Goal: Task Accomplishment & Management: Use online tool/utility

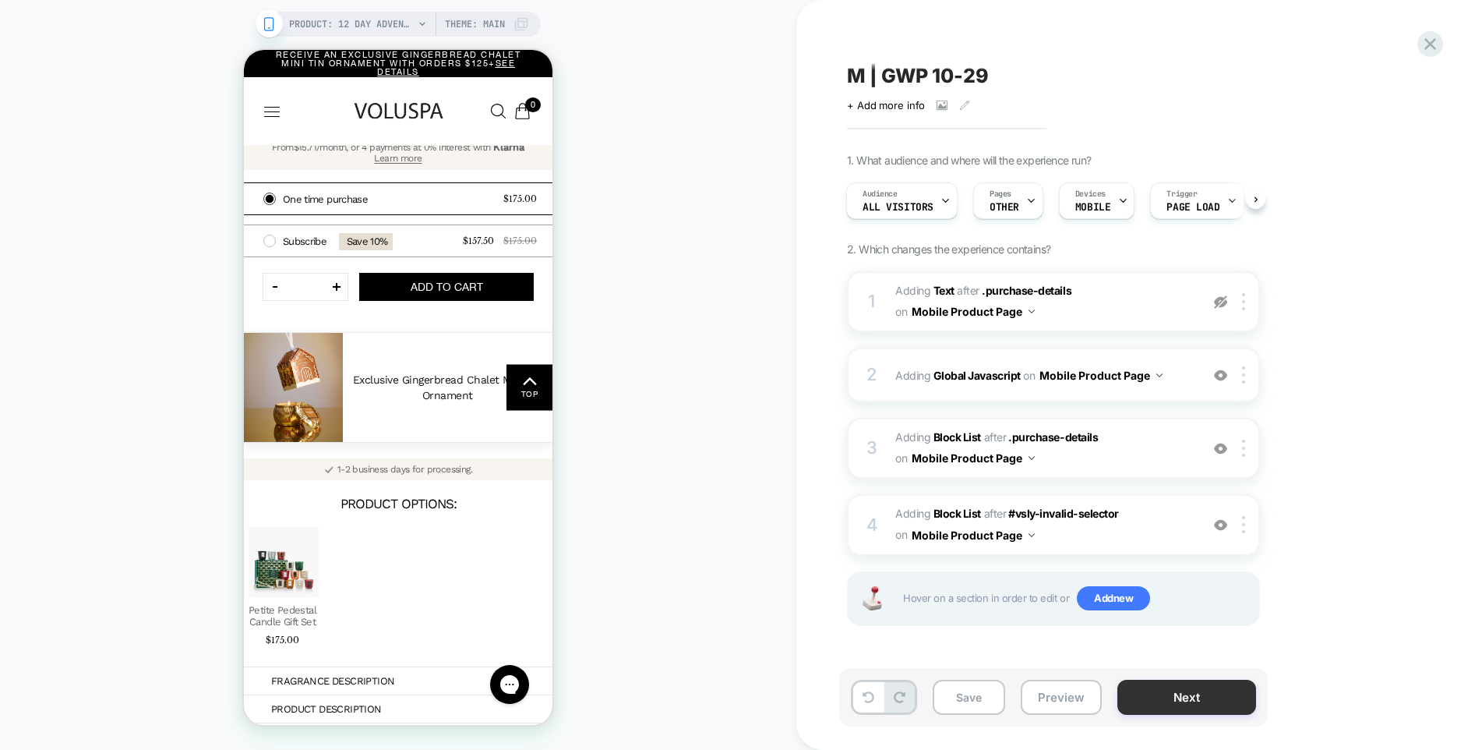
click at [1153, 704] on button "Next" at bounding box center [1187, 697] width 139 height 35
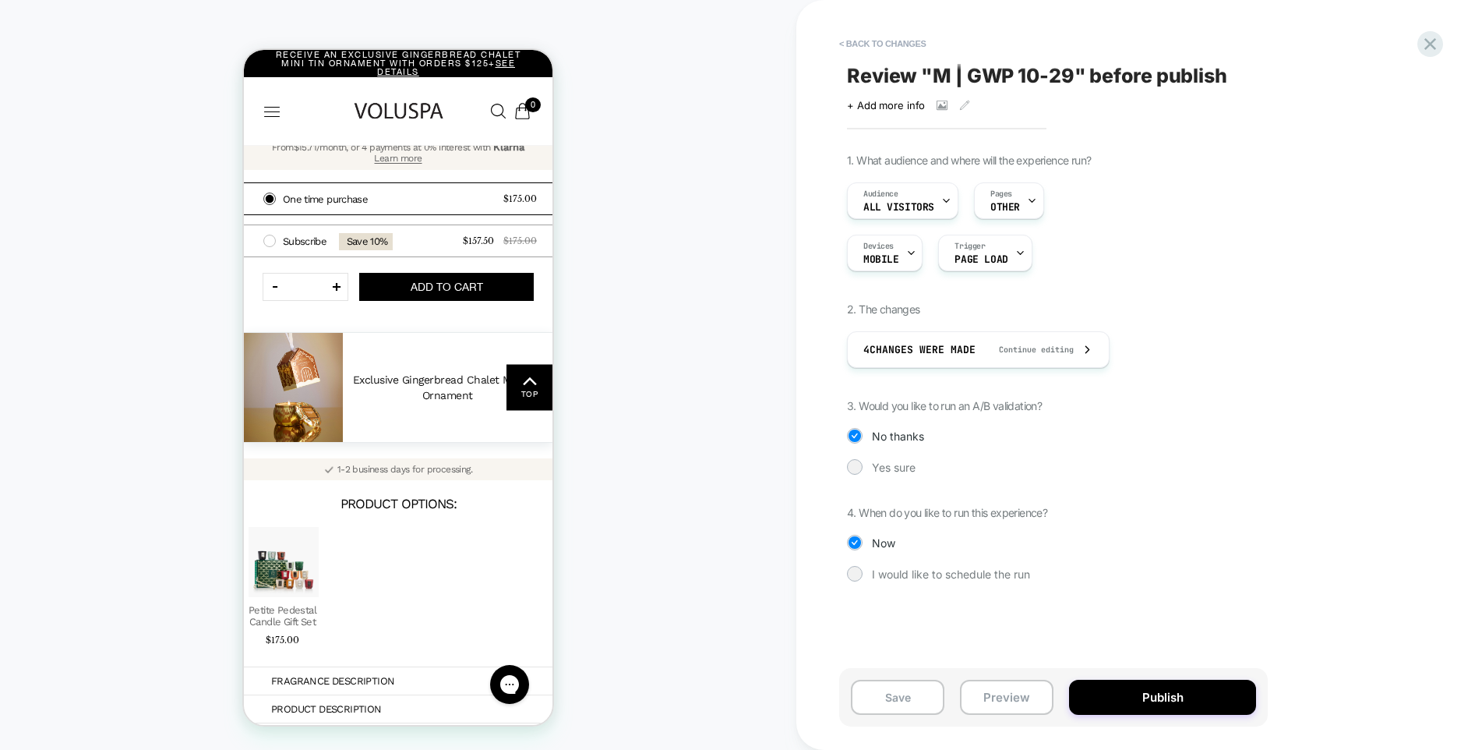
click at [1153, 704] on button "Publish" at bounding box center [1162, 697] width 187 height 35
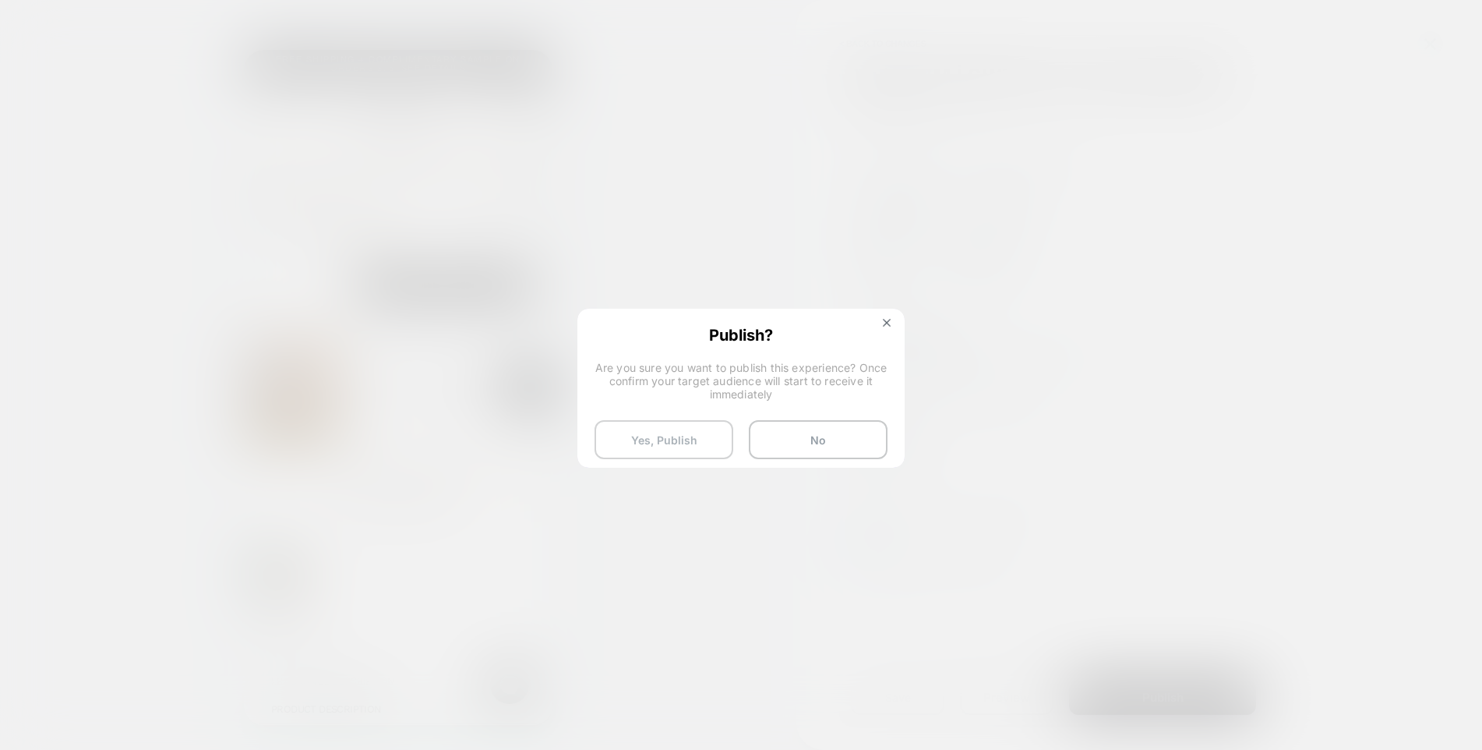
click at [698, 445] on button "Yes, Publish" at bounding box center [664, 439] width 139 height 39
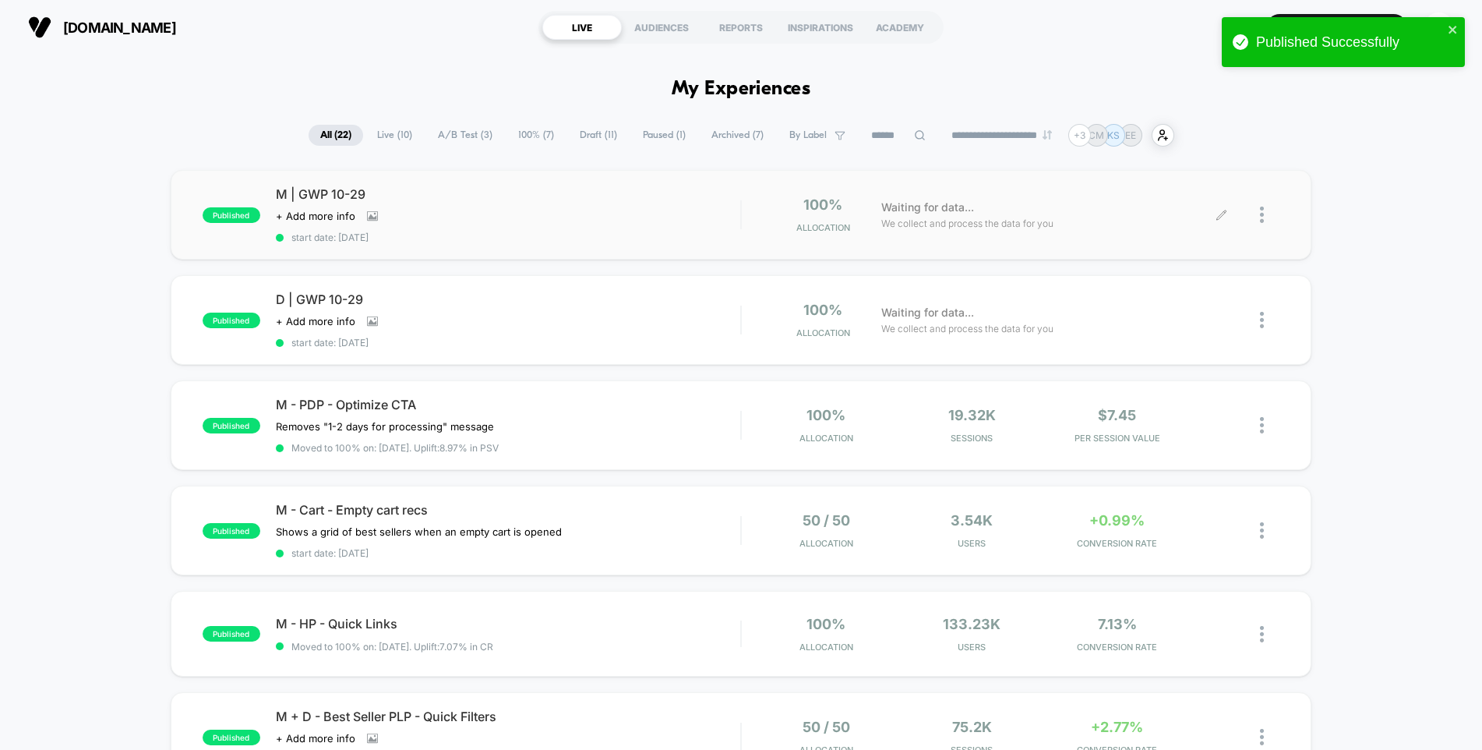
click at [1269, 214] on div at bounding box center [1269, 214] width 19 height 37
click at [1153, 125] on div "Edit" at bounding box center [1182, 125] width 140 height 35
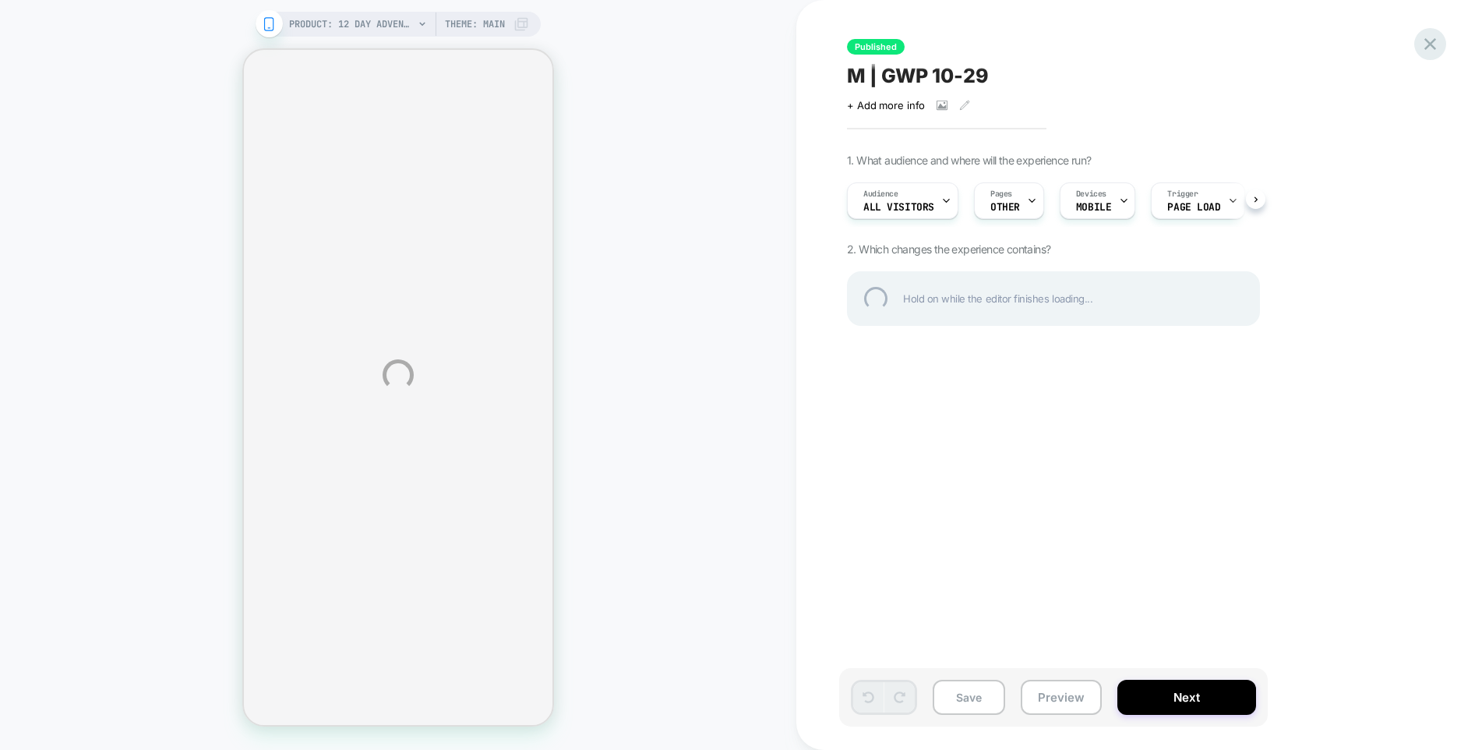
click at [1429, 41] on div at bounding box center [1431, 44] width 32 height 32
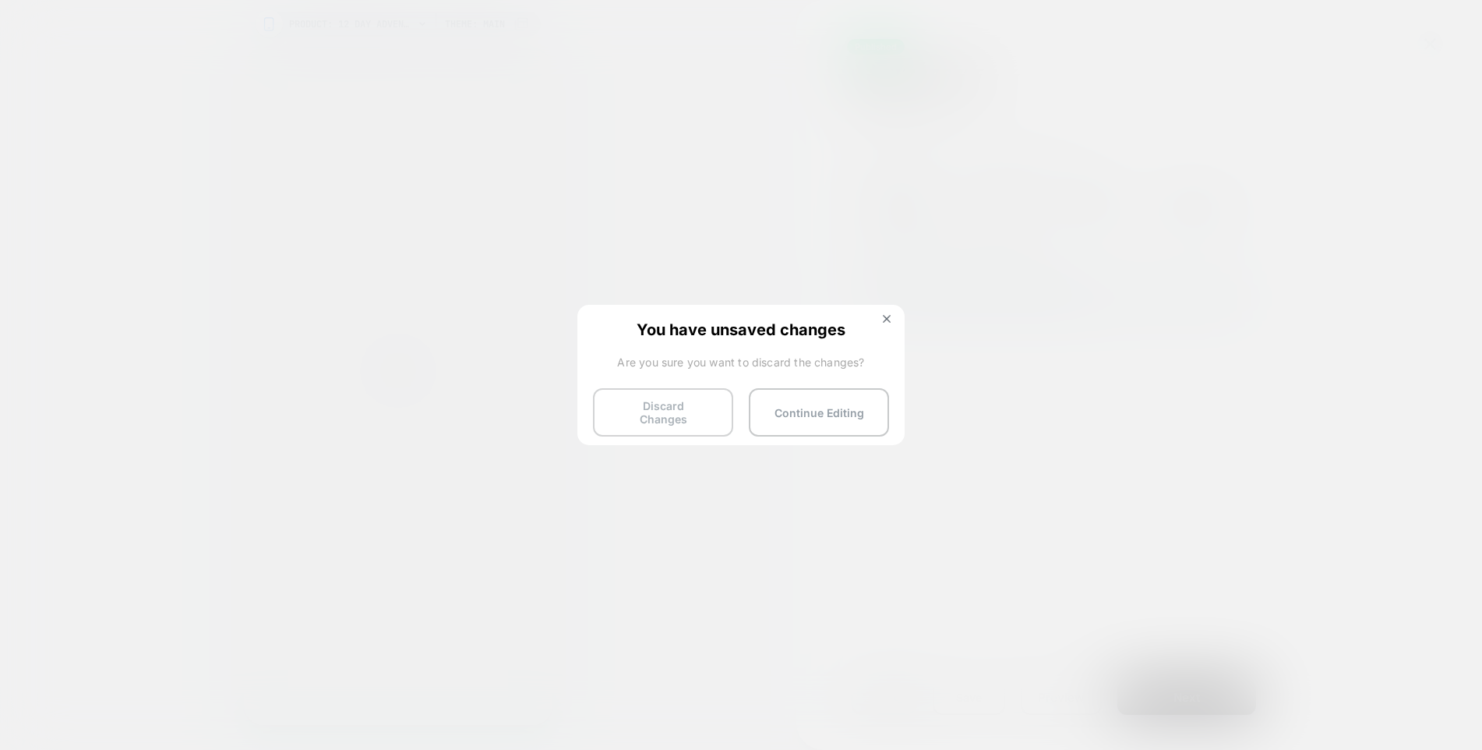
click at [696, 408] on button "Discard Changes" at bounding box center [663, 412] width 140 height 48
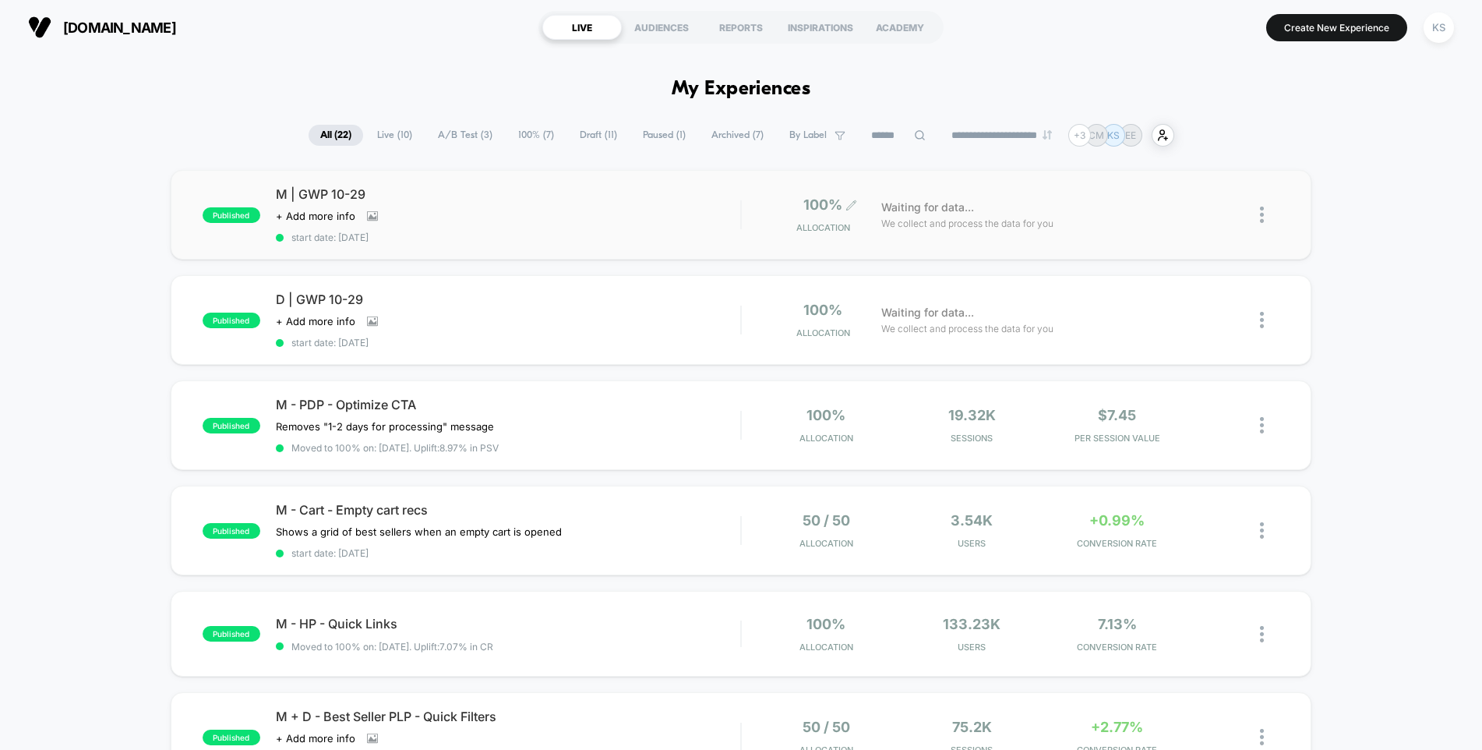
click at [824, 219] on div "100% Allocation" at bounding box center [820, 214] width 62 height 37
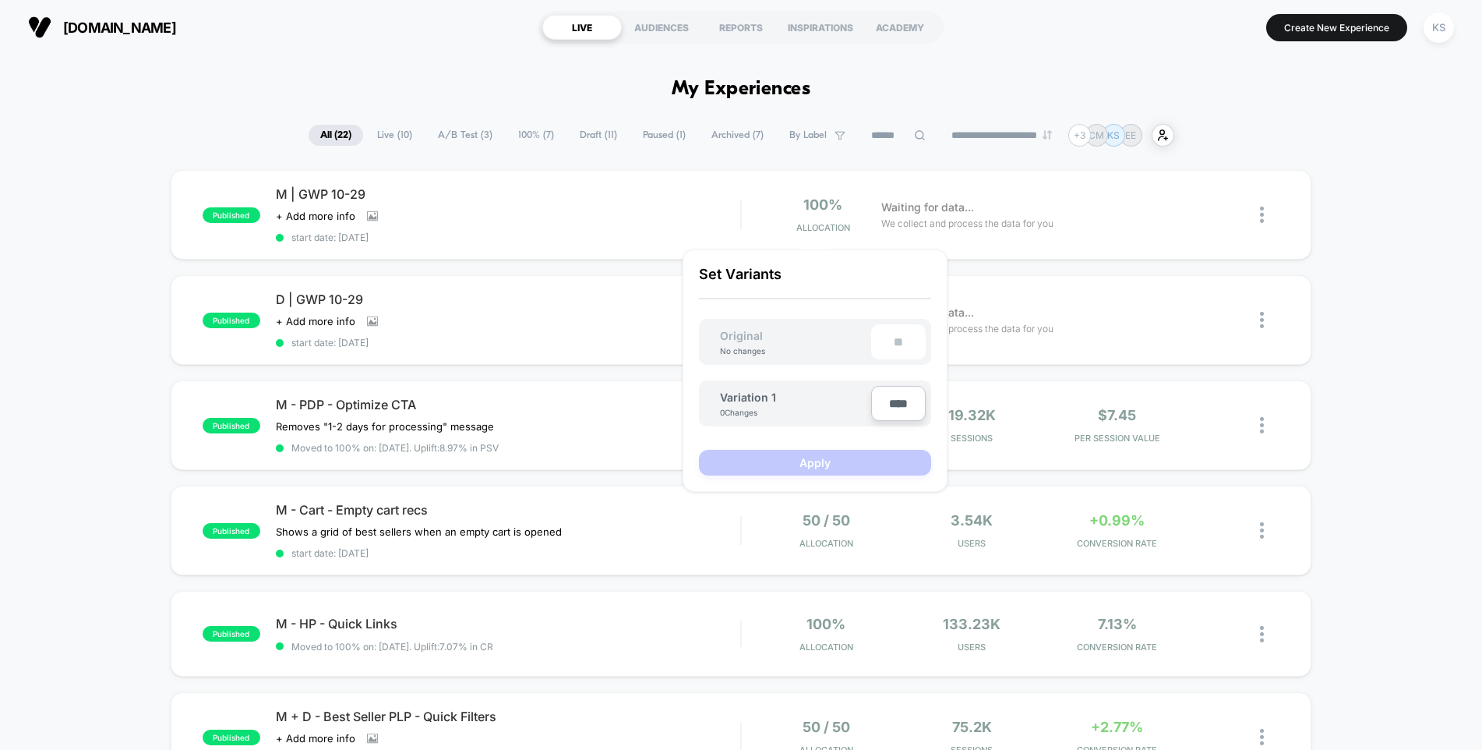
click at [898, 405] on input "****" at bounding box center [898, 403] width 55 height 35
type input "***"
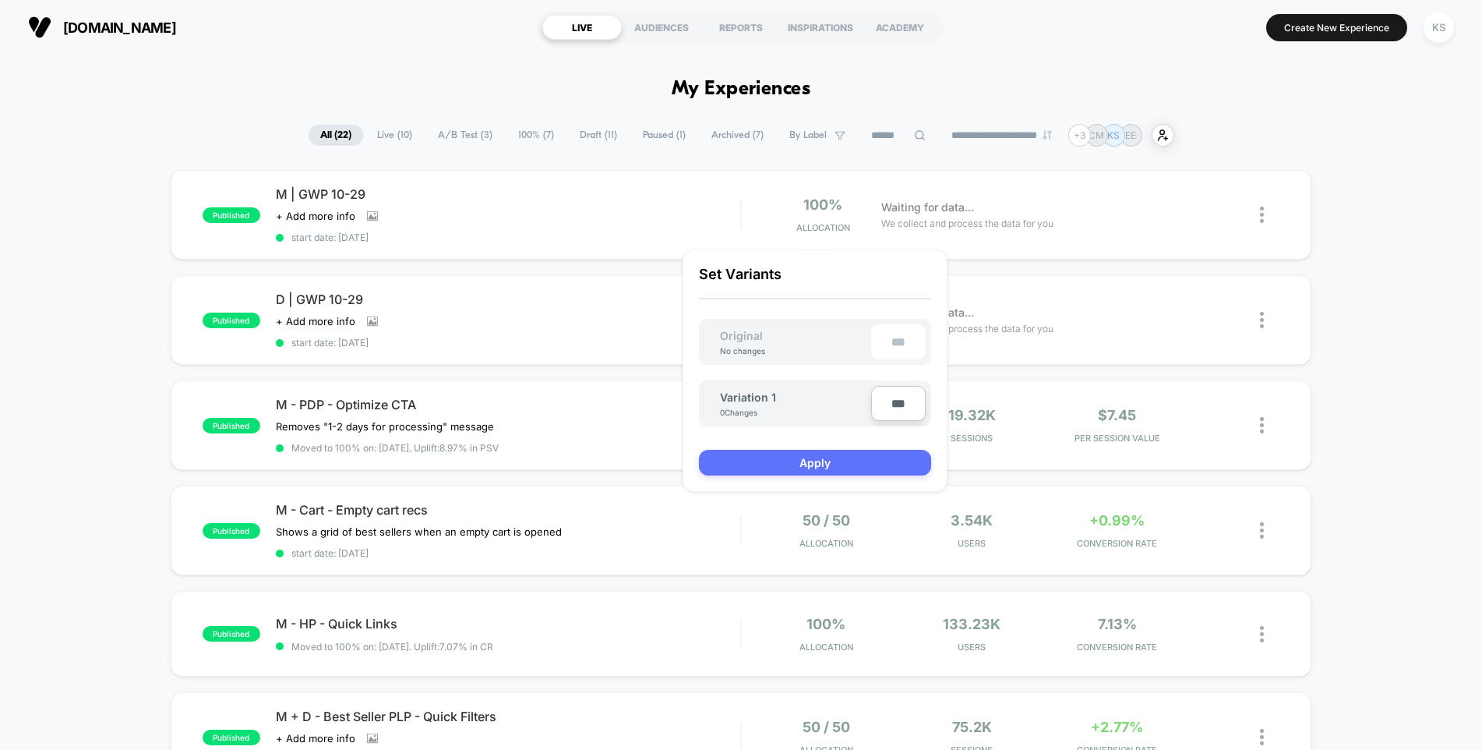
click at [890, 463] on button "Apply" at bounding box center [815, 463] width 232 height 26
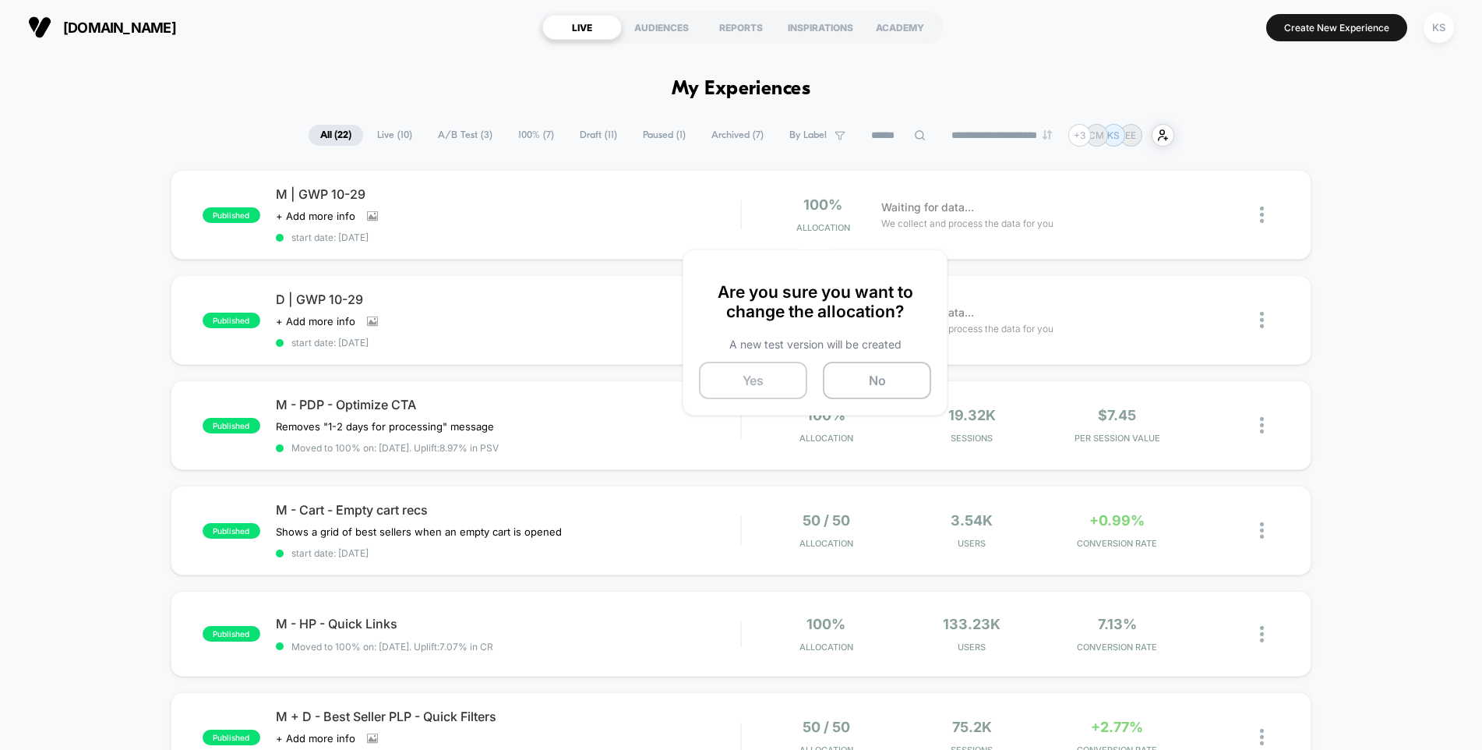
click at [737, 379] on button "Yes" at bounding box center [753, 380] width 108 height 37
click at [820, 328] on span "Allocation" at bounding box center [823, 332] width 54 height 11
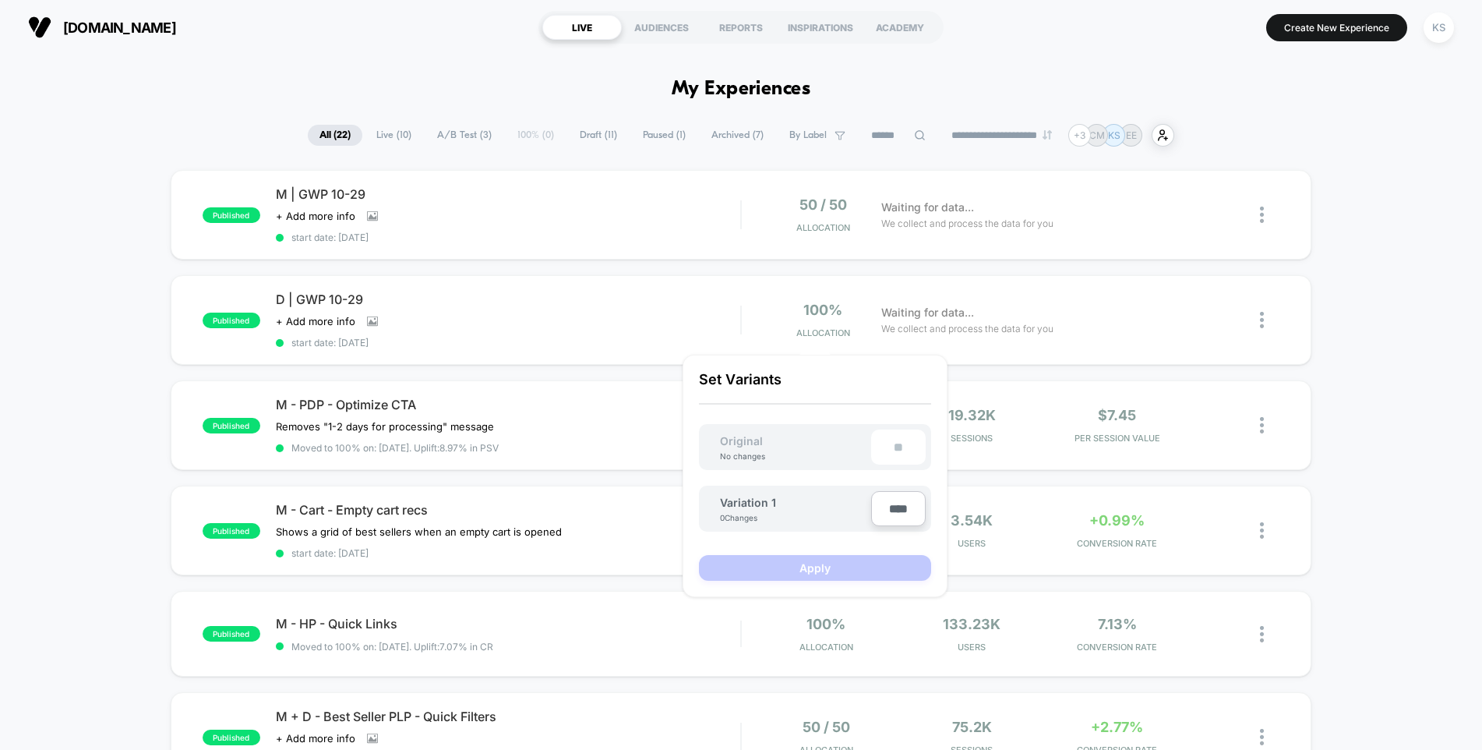
click at [901, 500] on input "****" at bounding box center [898, 508] width 55 height 35
type input "***"
type input "**"
type input "***"
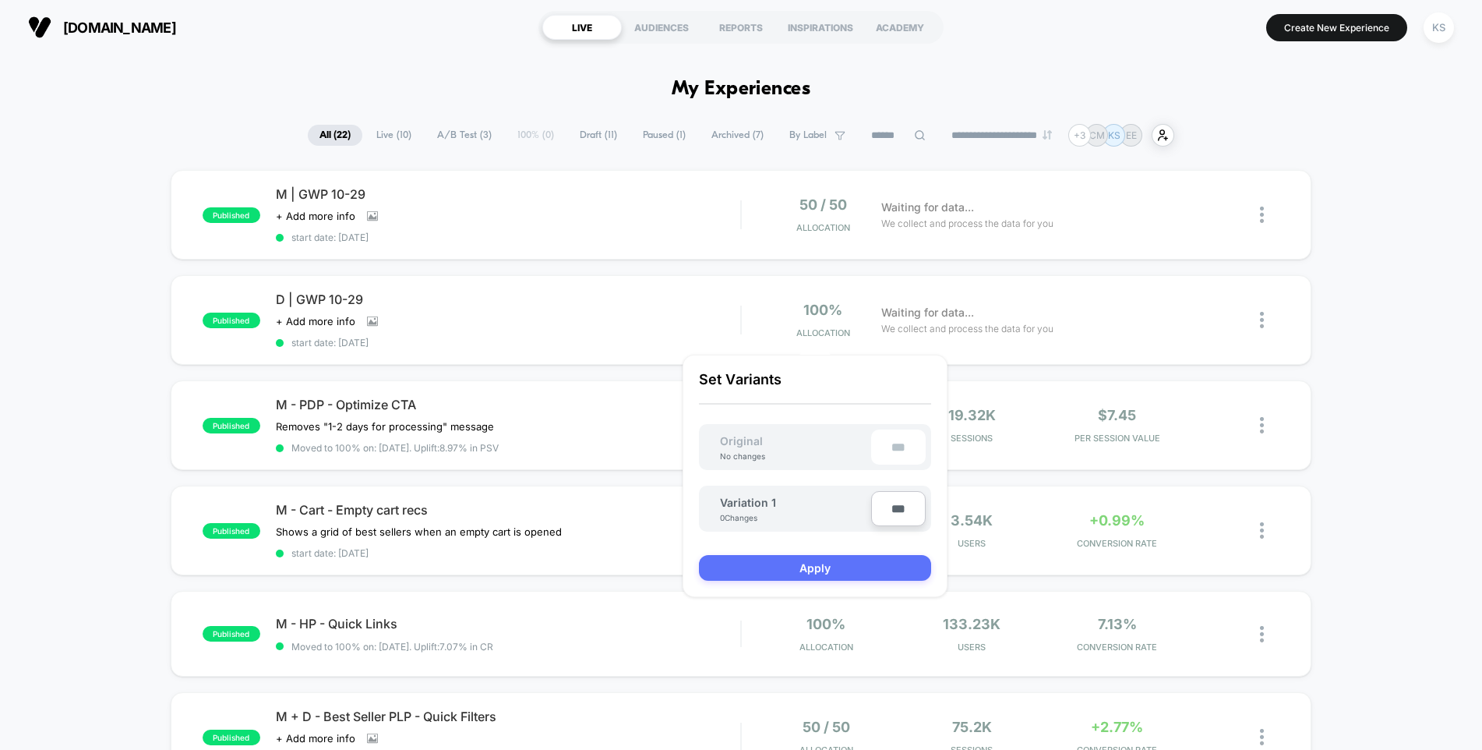
click at [881, 567] on button "Apply" at bounding box center [815, 568] width 232 height 26
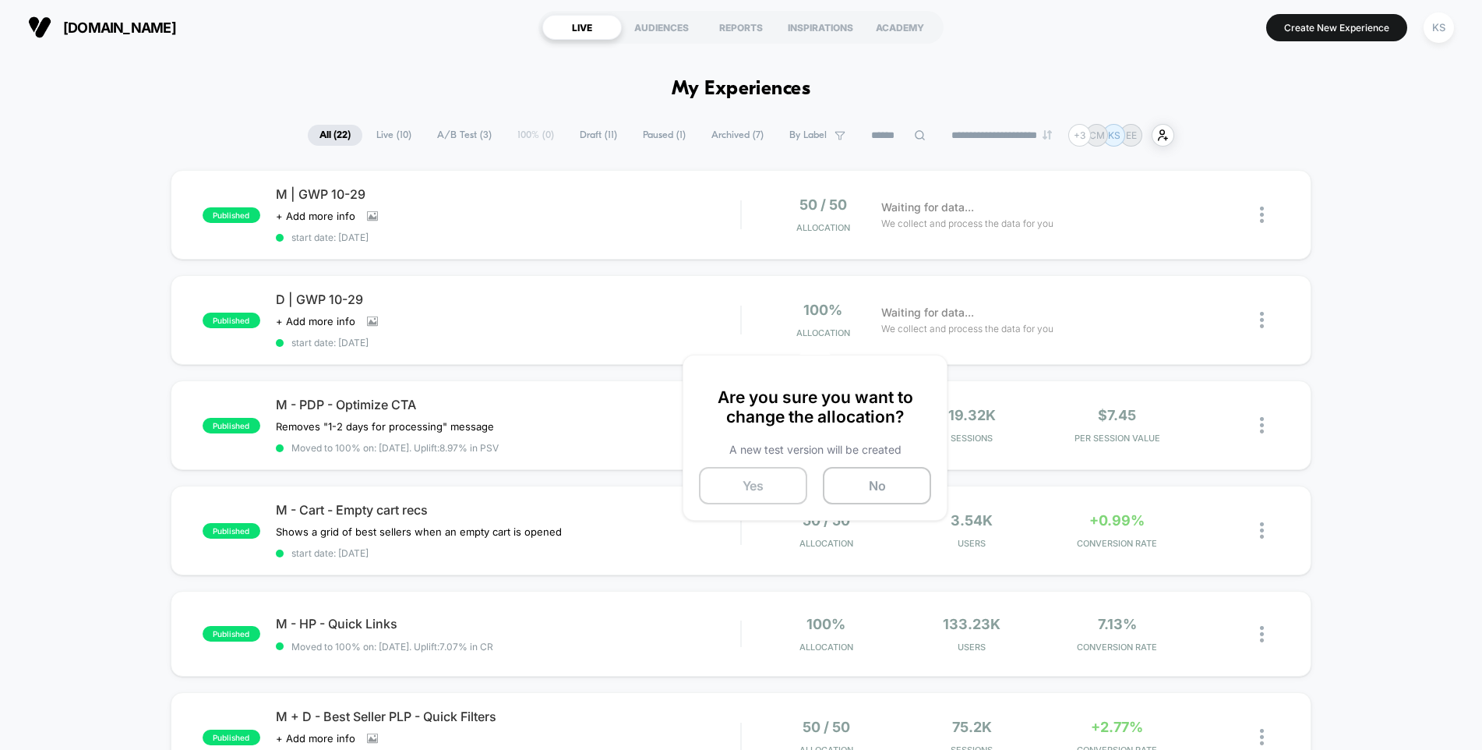
click at [789, 482] on button "Yes" at bounding box center [753, 485] width 108 height 37
click at [456, 136] on span "A/B Test ( 3 )" at bounding box center [465, 135] width 78 height 21
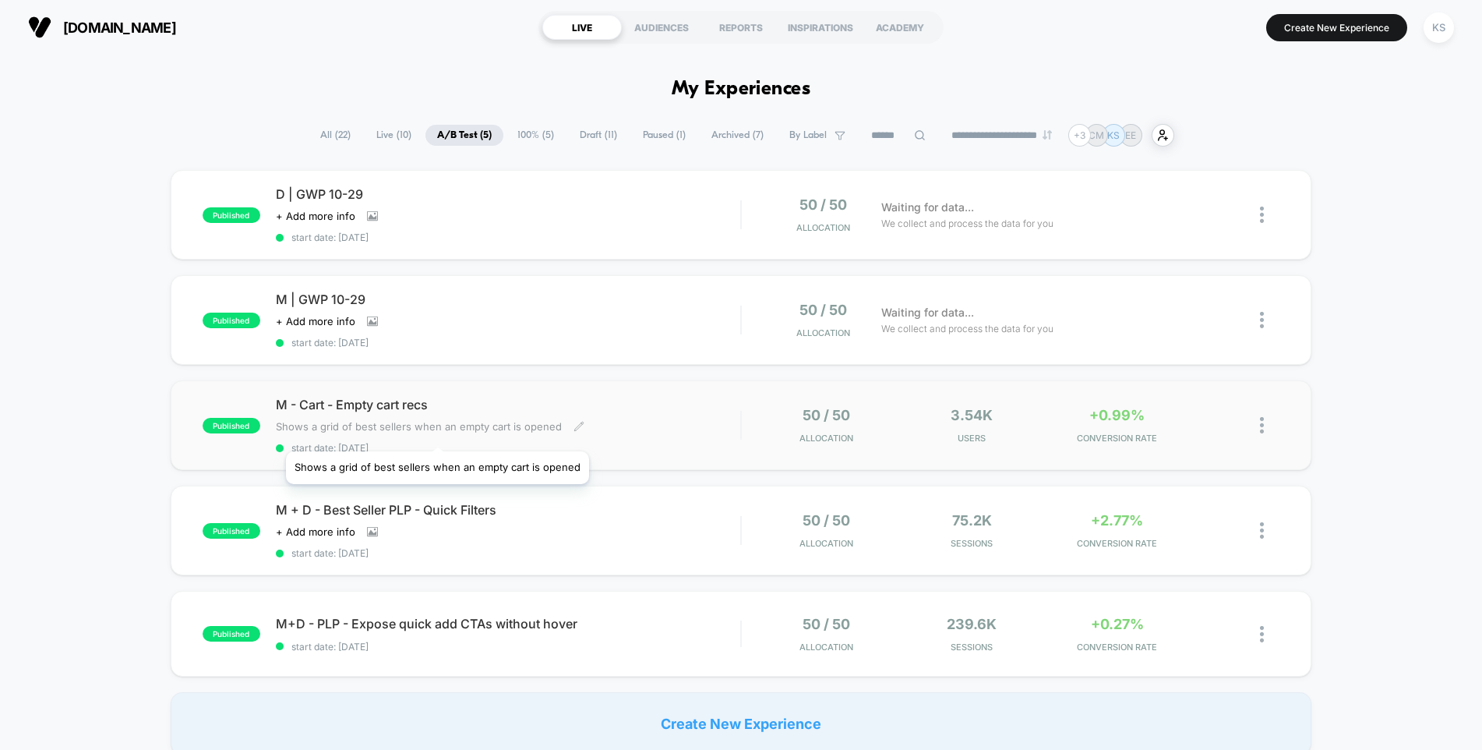
click at [435, 432] on span "Shows a grid of best sellers when an empty cart is opened" at bounding box center [419, 426] width 286 height 12
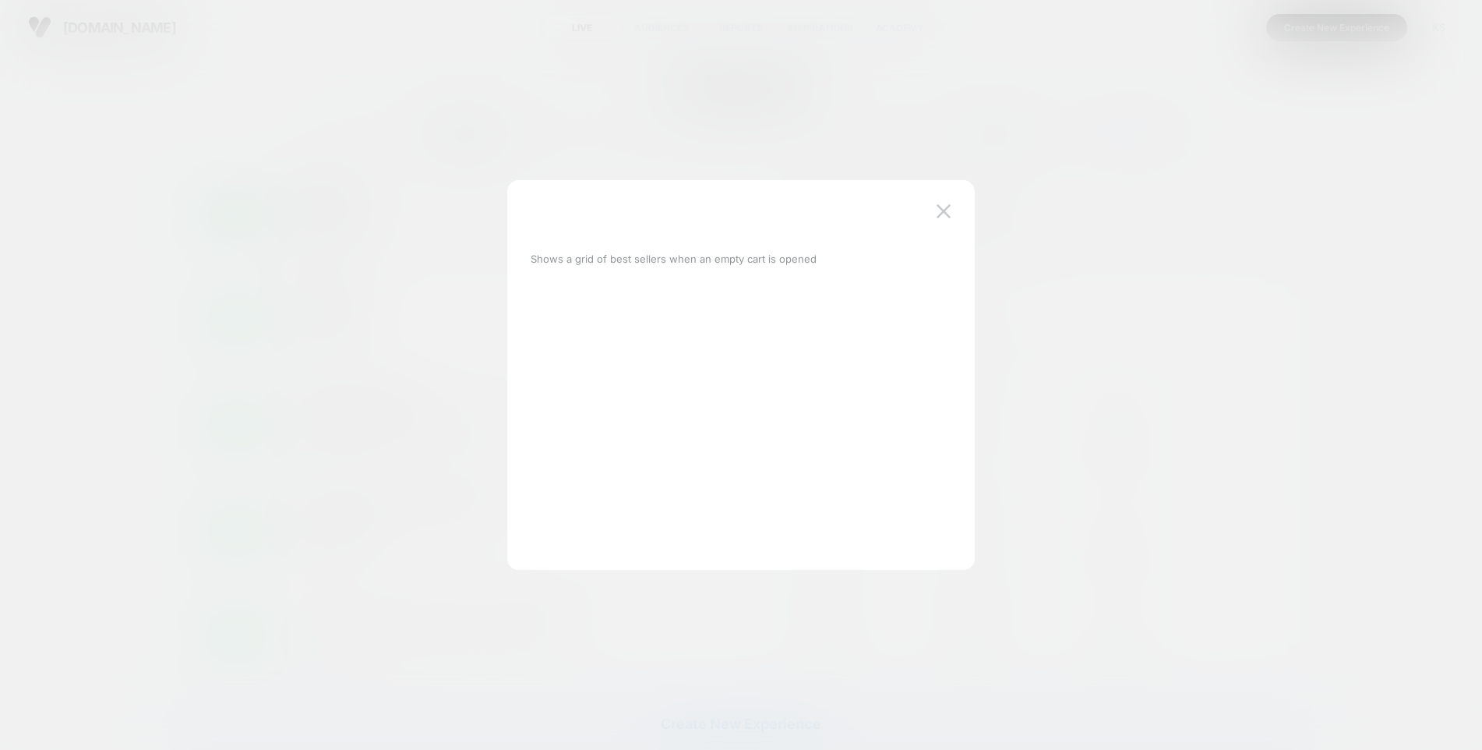
click at [941, 213] on img at bounding box center [944, 210] width 14 height 13
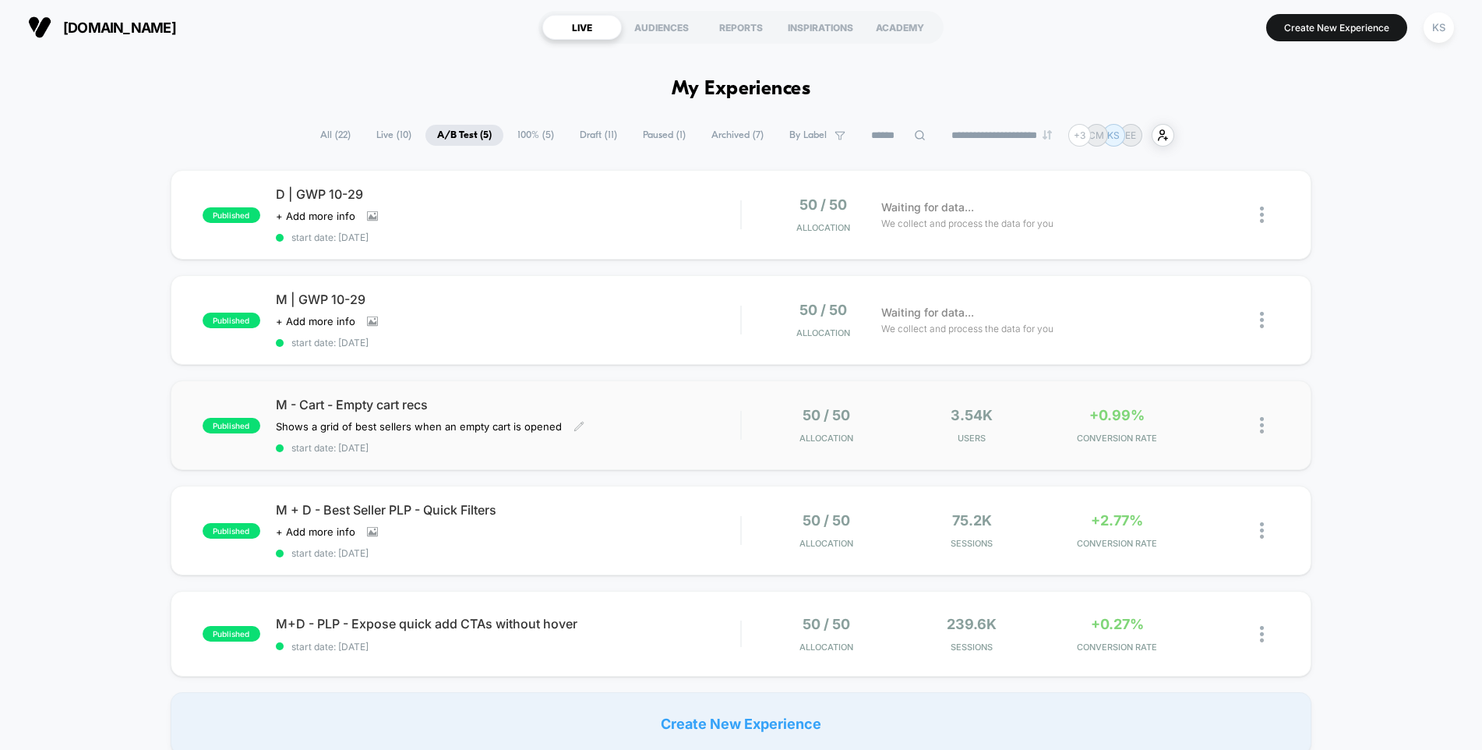
click at [345, 405] on span "M - Cart - Empty cart recs" at bounding box center [508, 405] width 465 height 16
click at [535, 617] on span "M+D - PLP - Expose quick add CTAs without hover Click to edit experience details" at bounding box center [508, 624] width 465 height 16
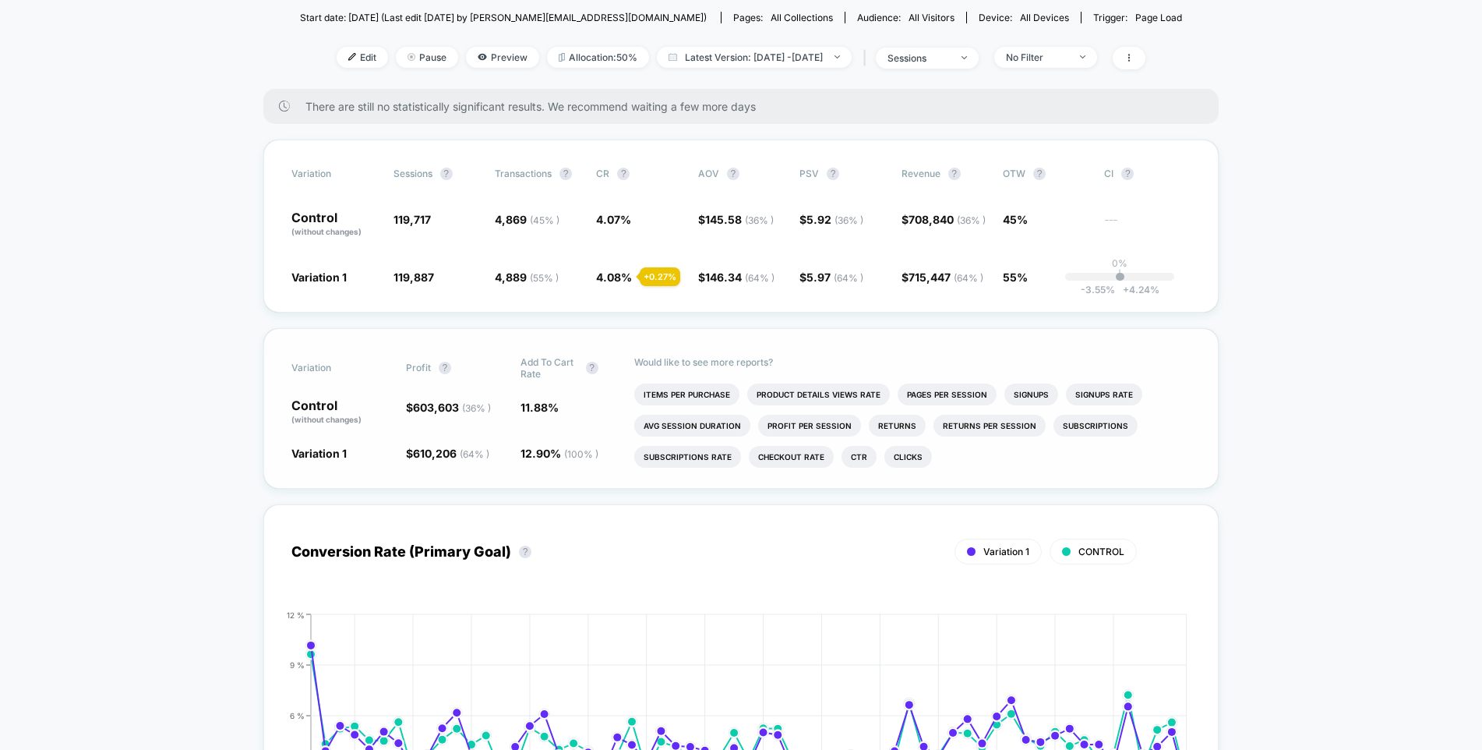
scroll to position [178, 0]
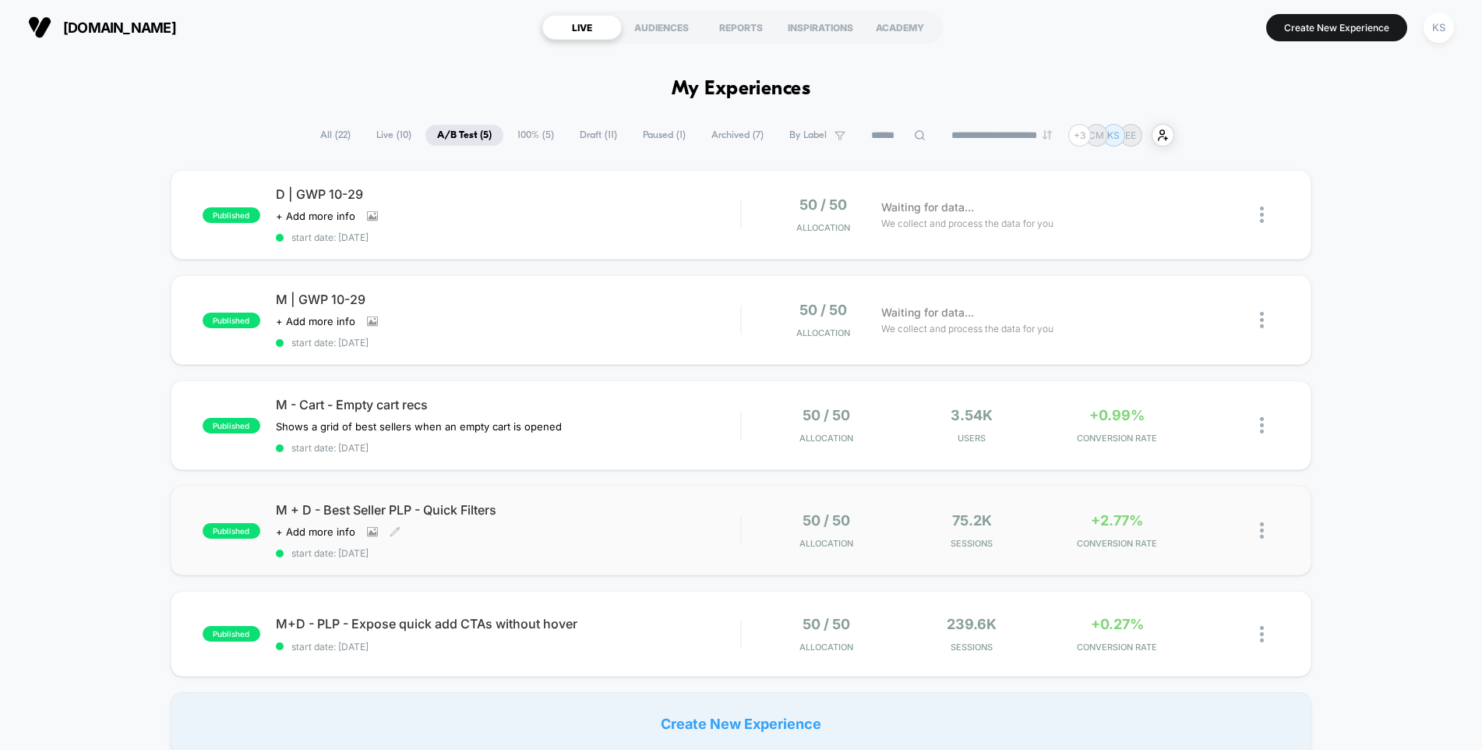
click at [429, 517] on span "M + D - Best Seller PLP - Quick Filters" at bounding box center [508, 510] width 465 height 16
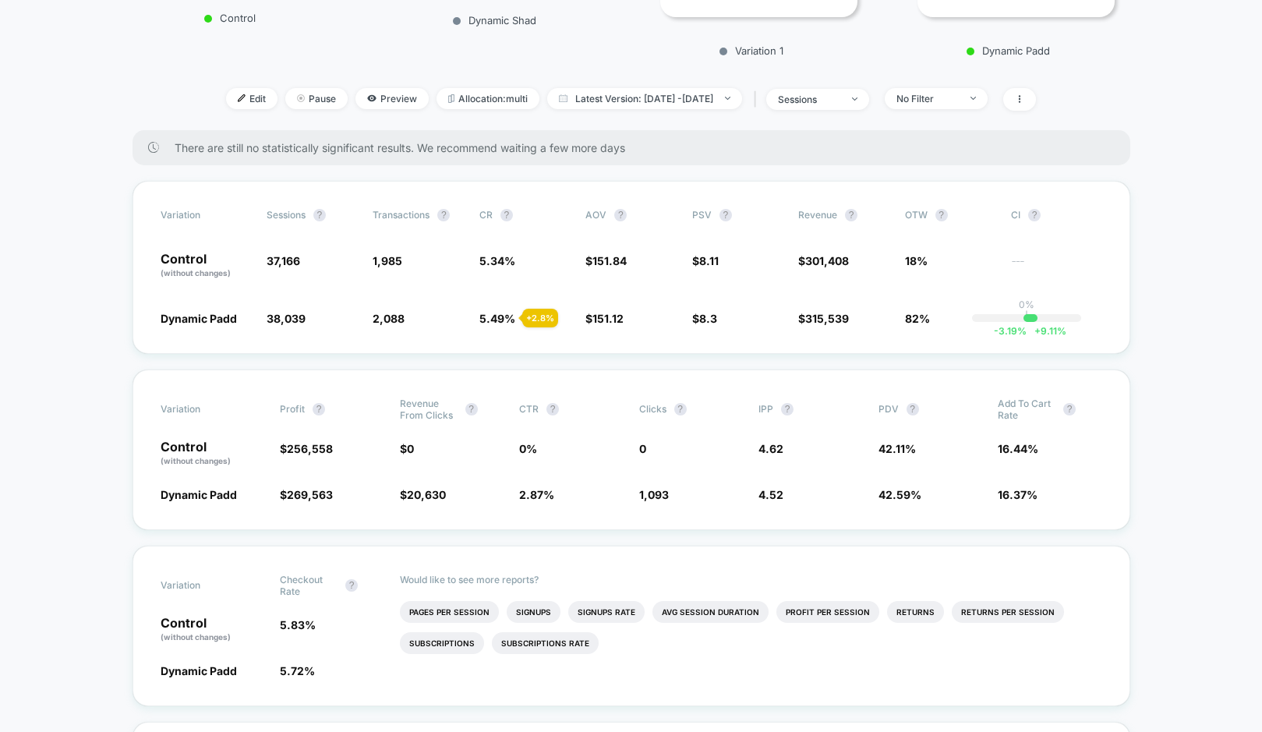
scroll to position [363, 0]
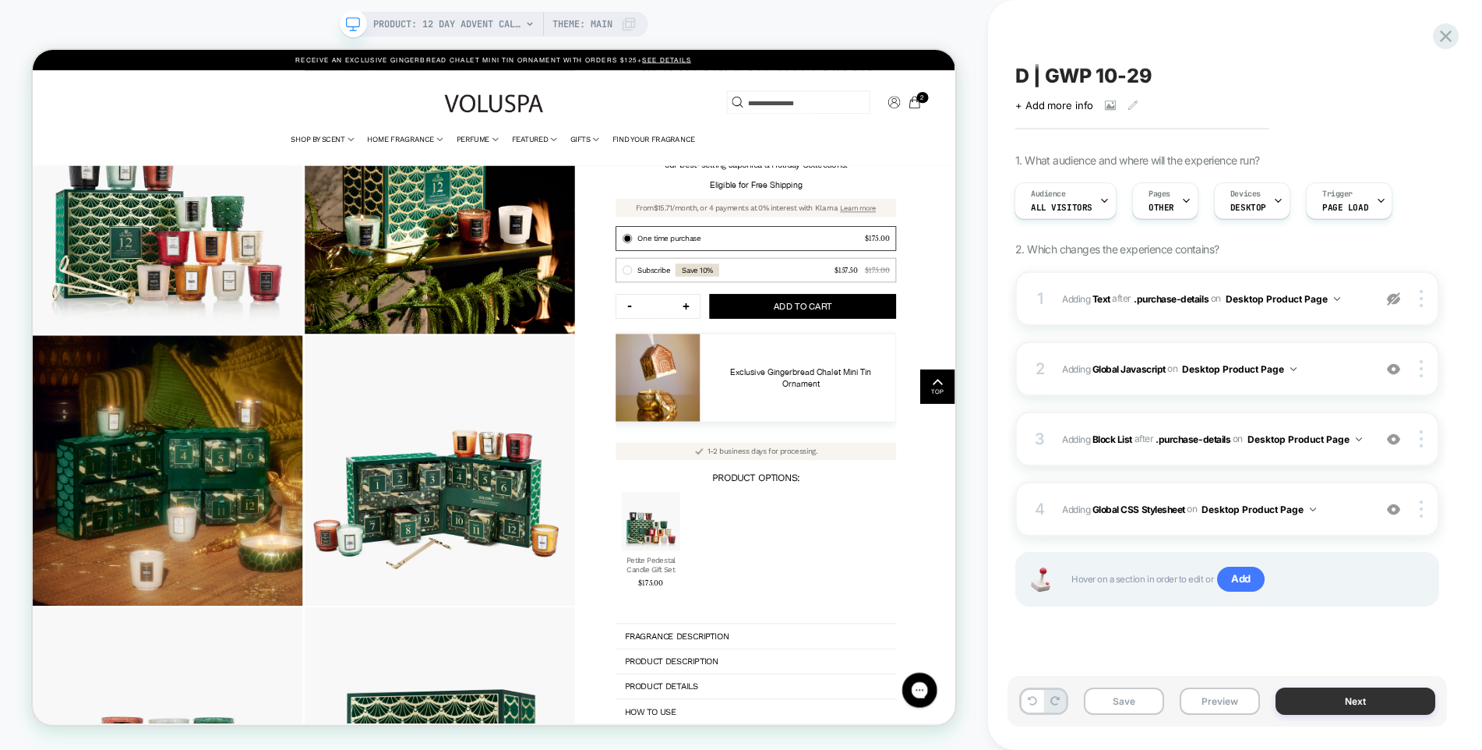
click at [1342, 706] on button "Next" at bounding box center [1356, 700] width 161 height 27
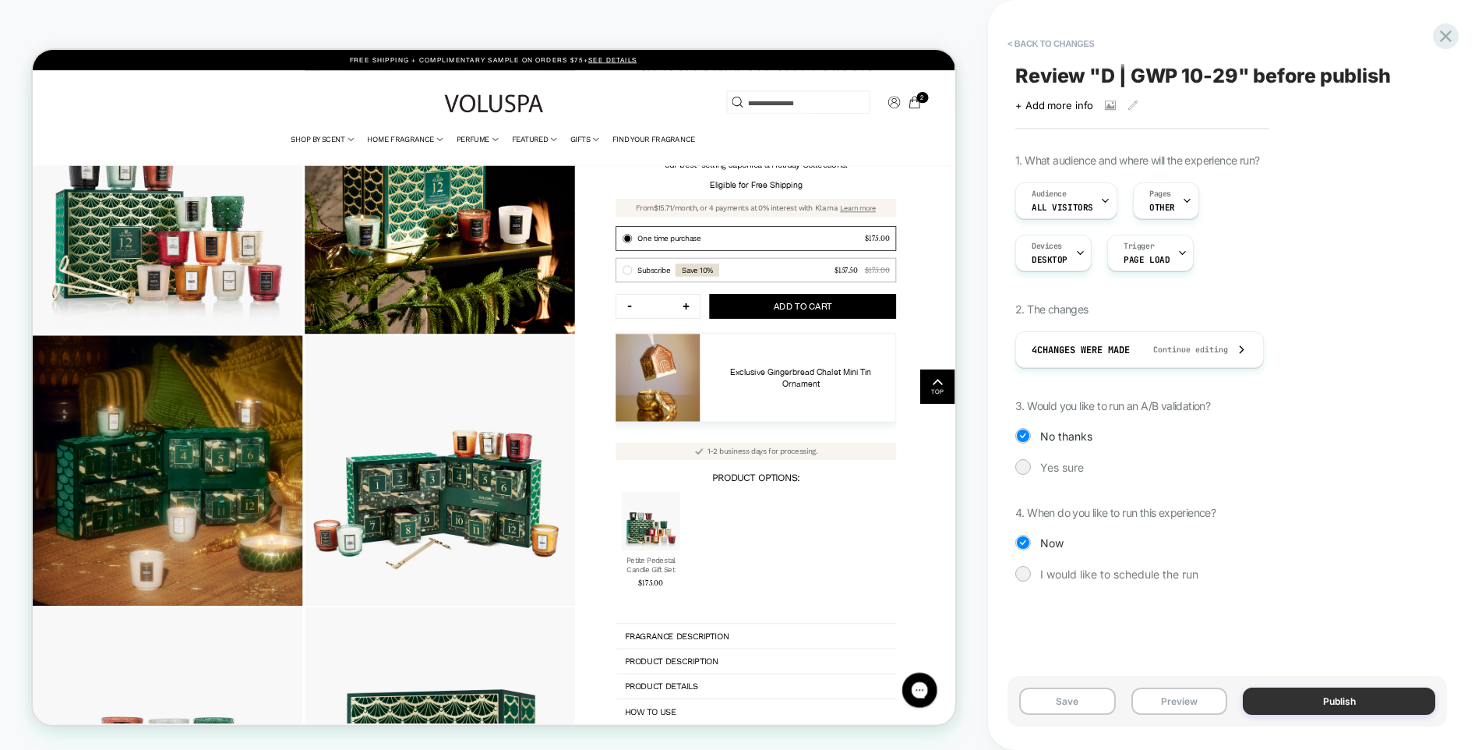
click at [1344, 705] on button "Publish" at bounding box center [1339, 700] width 192 height 27
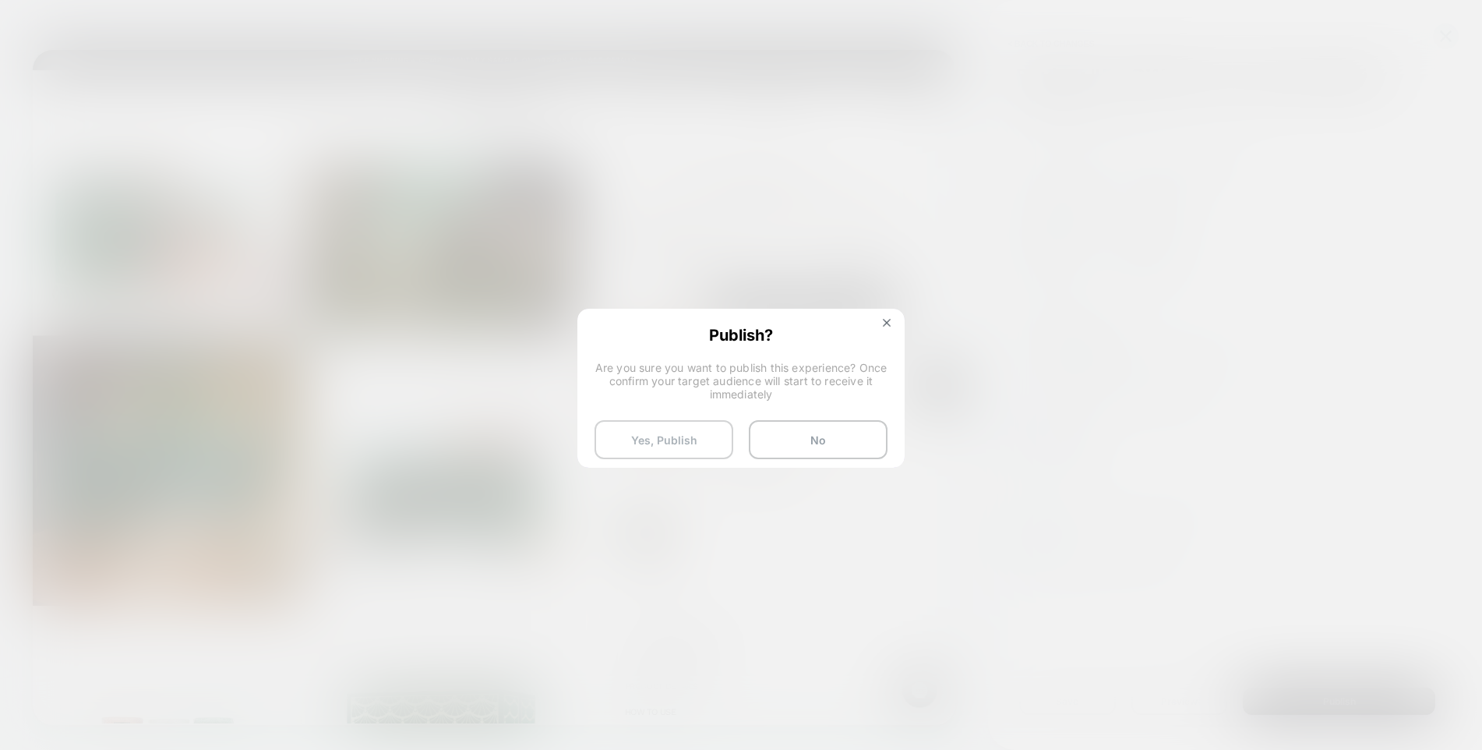
click at [691, 431] on button "Yes, Publish" at bounding box center [664, 439] width 139 height 39
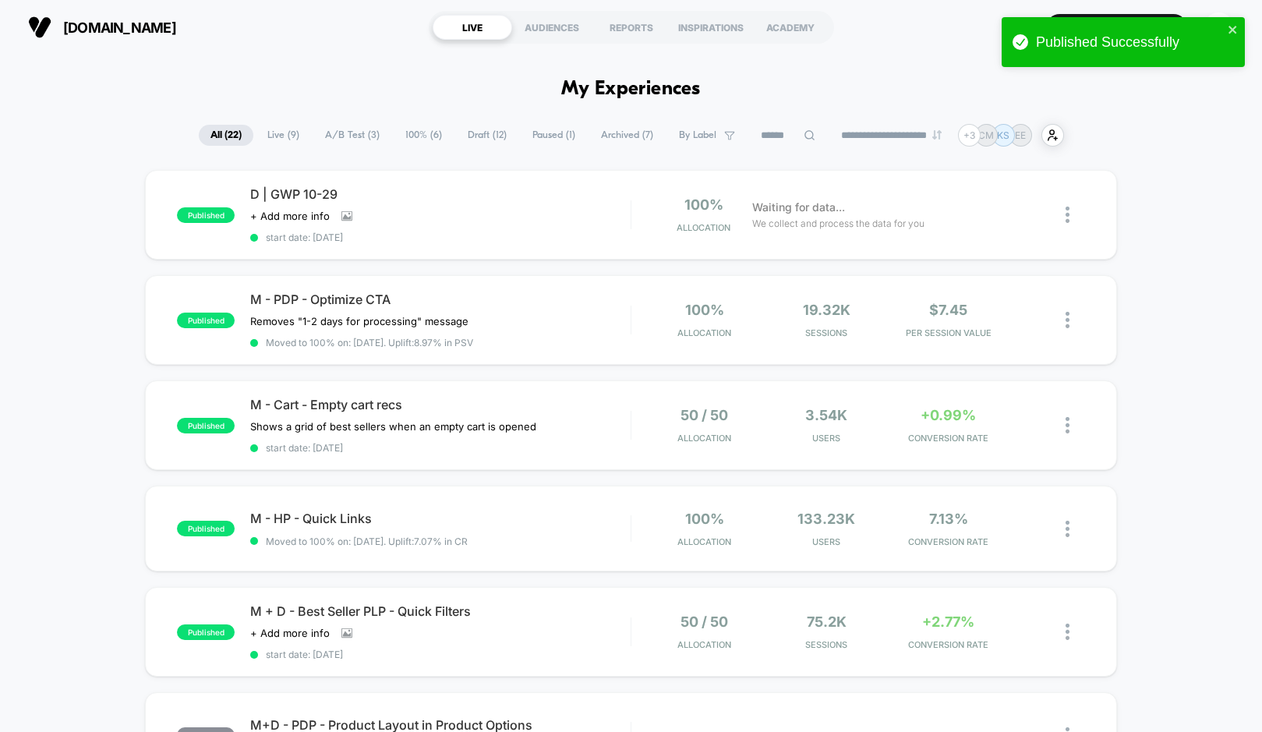
click at [331, 138] on span "A/B Test ( 3 )" at bounding box center [352, 135] width 78 height 21
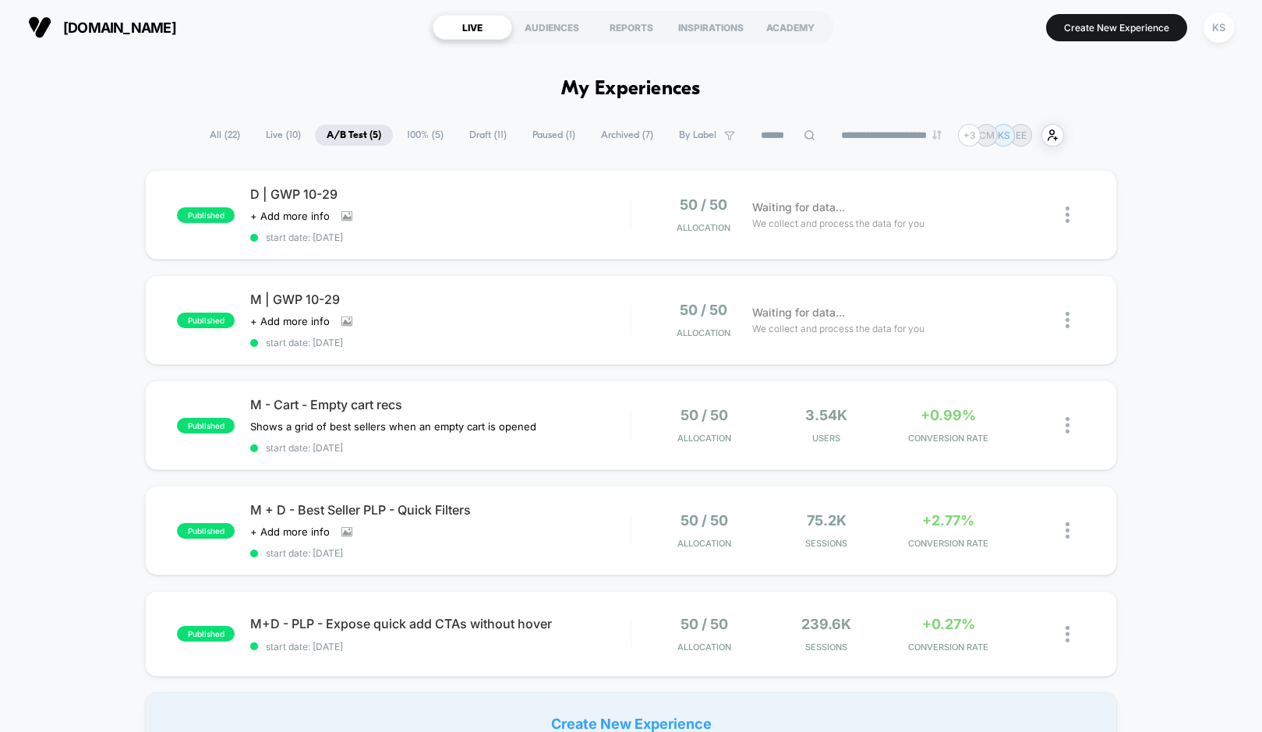
click at [285, 137] on span "Live ( 10 )" at bounding box center [283, 135] width 58 height 21
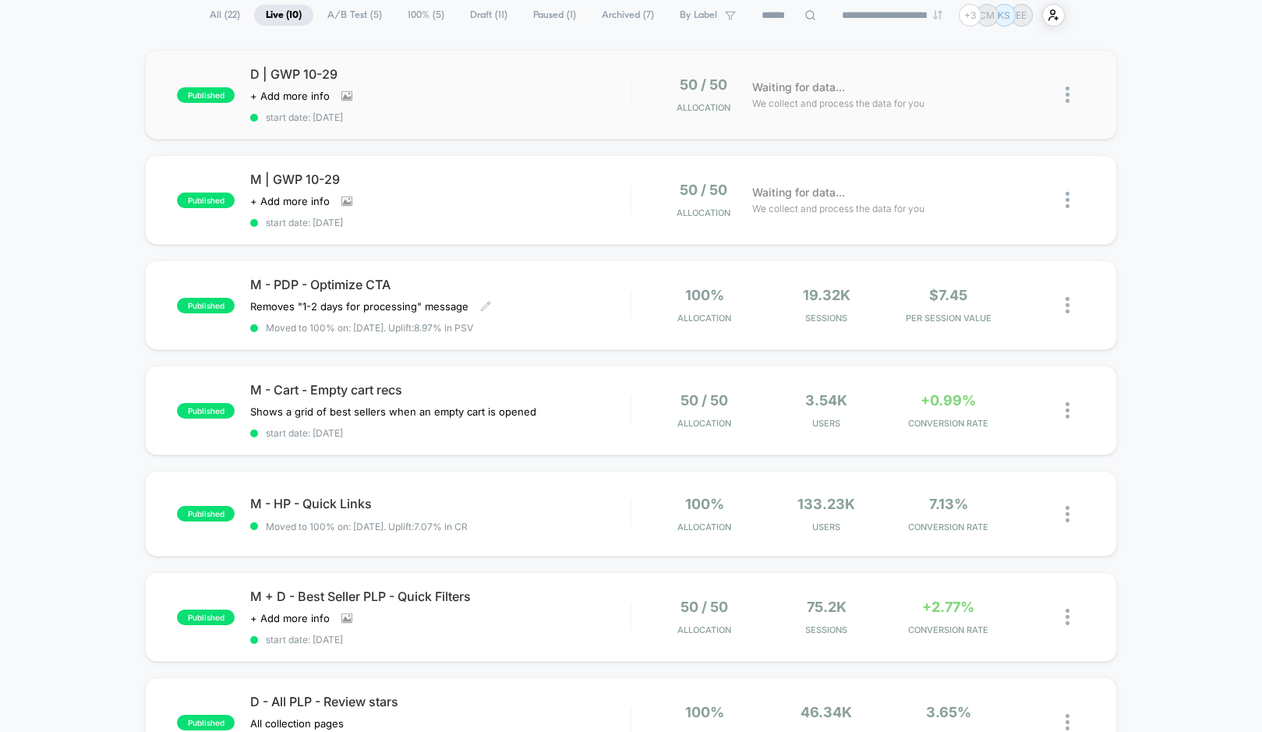
scroll to position [39, 0]
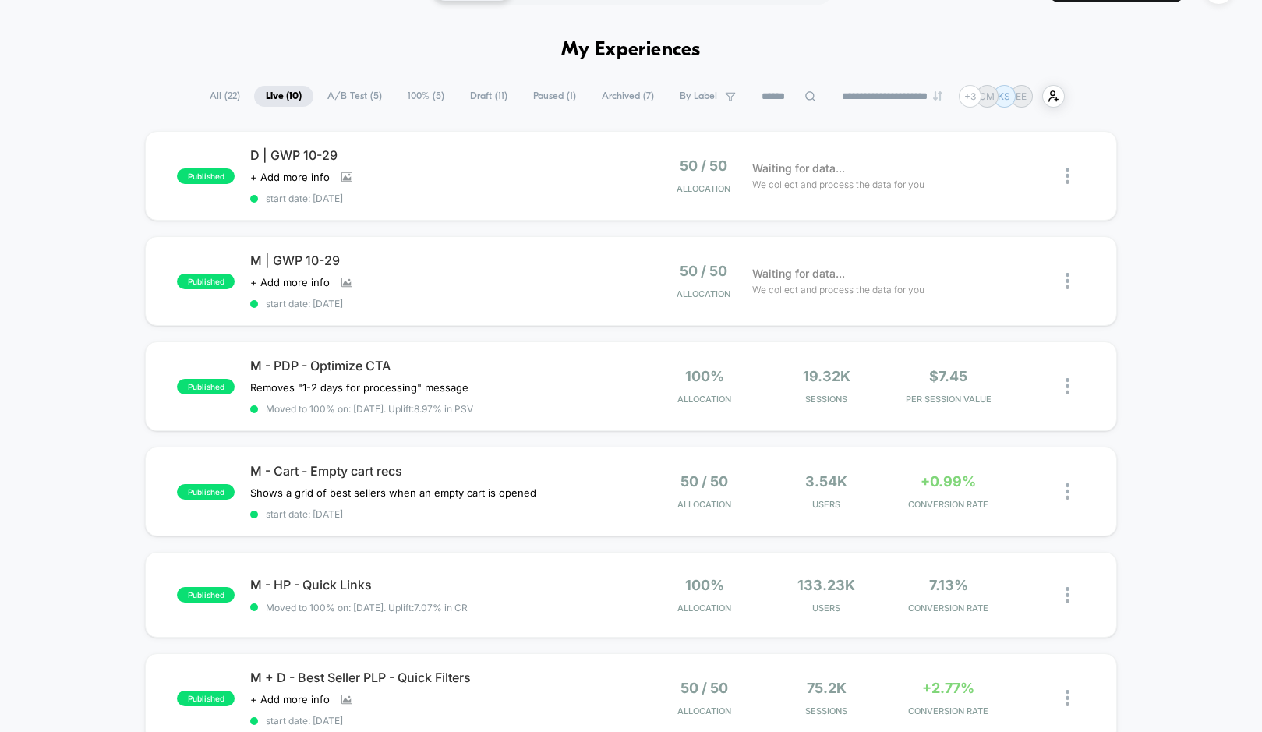
click at [215, 93] on span "All ( 22 )" at bounding box center [225, 96] width 54 height 21
click at [473, 101] on span "Draft ( 11 )" at bounding box center [488, 96] width 61 height 21
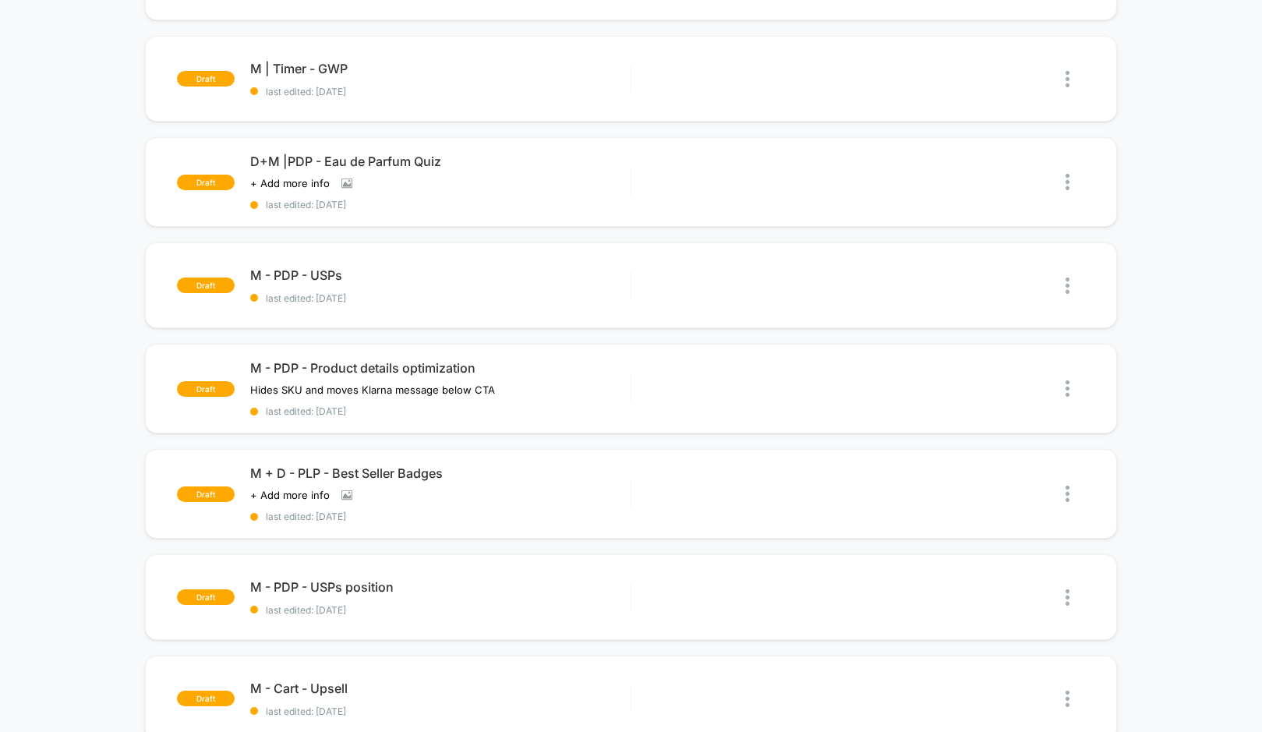
scroll to position [450, 0]
